Goal: Navigation & Orientation: Find specific page/section

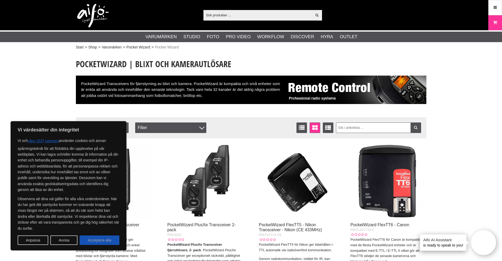
click at [95, 242] on button "Acceptera alla" at bounding box center [100, 240] width 40 height 9
checkbox input "true"
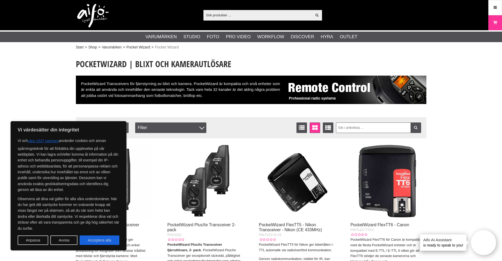
checkbox input "true"
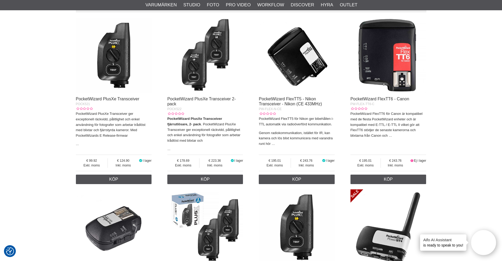
scroll to position [79, 0]
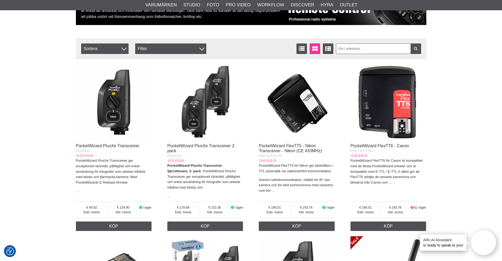
click at [111, 111] on img at bounding box center [114, 103] width 76 height 76
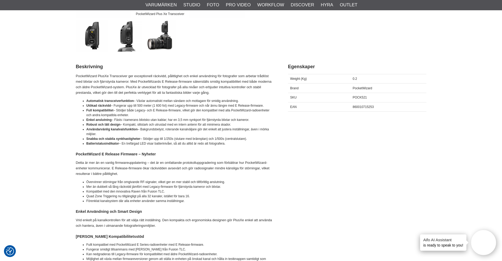
scroll to position [237, 0]
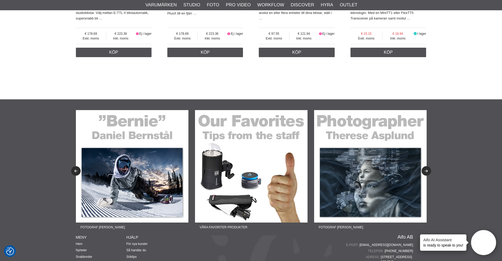
scroll to position [474, 0]
